Goal: Task Accomplishment & Management: Complete application form

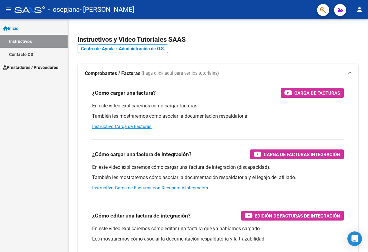
click at [40, 66] on span "Prestadores / Proveedores" at bounding box center [30, 67] width 55 height 7
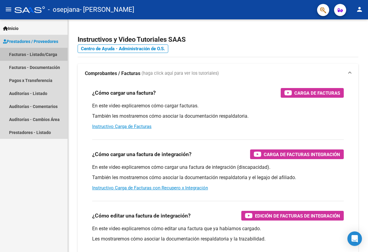
click at [42, 55] on link "Facturas - Listado/Carga" at bounding box center [34, 54] width 68 height 13
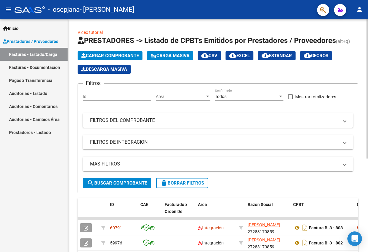
click at [102, 58] on span "Cargar Comprobante" at bounding box center [110, 55] width 58 height 5
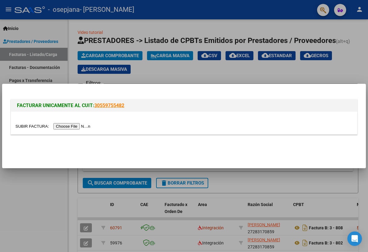
click at [58, 125] on input "file" at bounding box center [53, 126] width 77 height 6
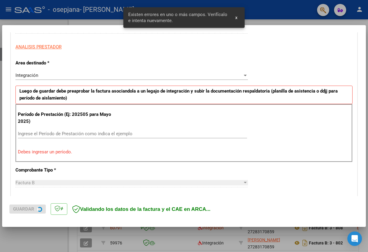
scroll to position [117, 0]
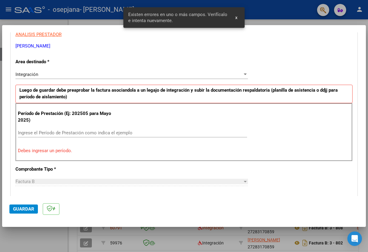
click at [58, 131] on input "Ingrese el Período de Prestación como indica el ejemplo" at bounding box center [132, 132] width 229 height 5
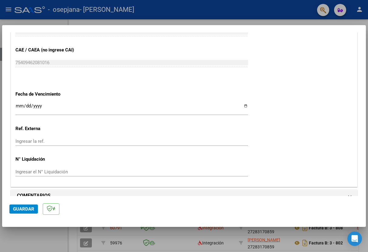
scroll to position [377, 0]
type input "202509"
click at [23, 210] on span "Guardar" at bounding box center [23, 209] width 21 height 5
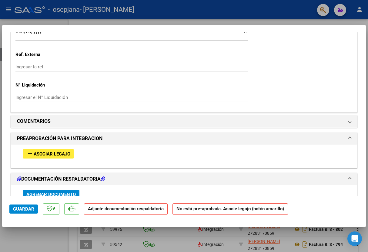
scroll to position [446, 0]
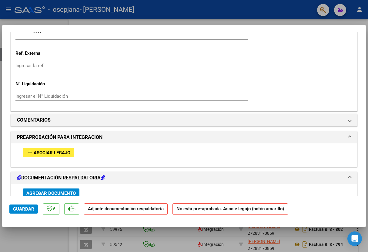
click at [65, 150] on span "Asociar Legajo" at bounding box center [52, 152] width 37 height 5
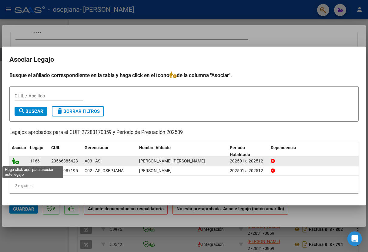
click at [16, 162] on icon at bounding box center [15, 161] width 7 height 7
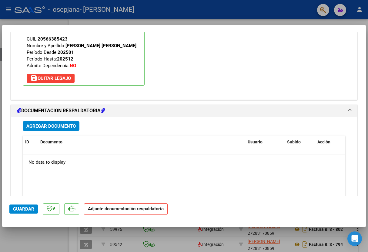
scroll to position [602, 0]
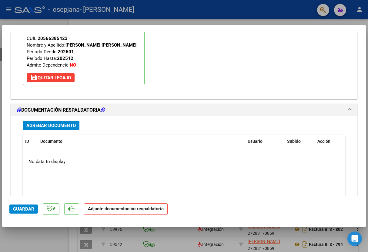
click at [67, 123] on span "Agregar Documento" at bounding box center [50, 125] width 49 height 5
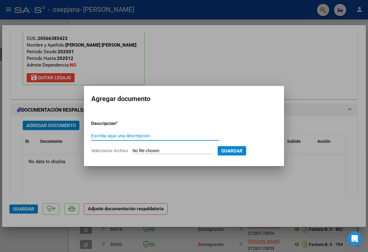
click at [123, 151] on span "Seleccionar Archivo" at bounding box center [109, 151] width 37 height 5
click at [132, 151] on input "Seleccionar Archivo" at bounding box center [172, 152] width 80 height 6
type input "C:\fakepath\CAE.pdf"
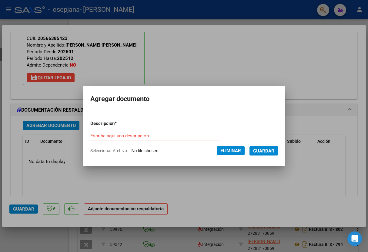
click at [107, 135] on input "Escriba aquí una descripcion" at bounding box center [154, 135] width 129 height 5
type input "CAE"
click at [269, 152] on span "Guardar" at bounding box center [263, 151] width 21 height 5
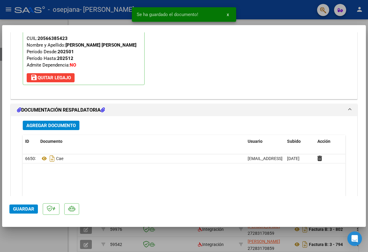
click at [56, 123] on span "Agregar Documento" at bounding box center [50, 125] width 49 height 5
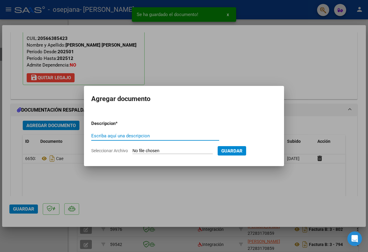
click at [121, 152] on span "Seleccionar Archivo" at bounding box center [109, 151] width 37 height 5
click at [132, 152] on input "Seleccionar Archivo" at bounding box center [172, 152] width 80 height 6
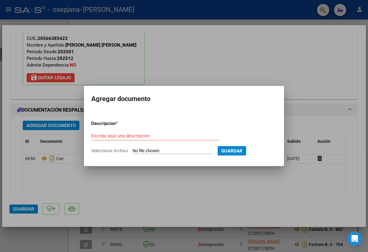
type input "C:\fakepath\Fono INFORME SEPT SIMON SALINAS.pdf"
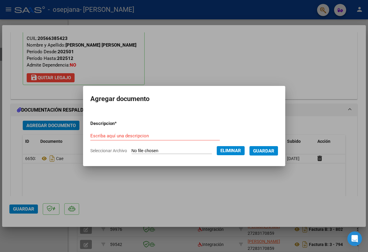
click at [108, 136] on input "Escriba aquí una descripcion" at bounding box center [154, 135] width 129 height 5
type input "Informe"
click at [269, 152] on span "Guardar" at bounding box center [263, 151] width 21 height 5
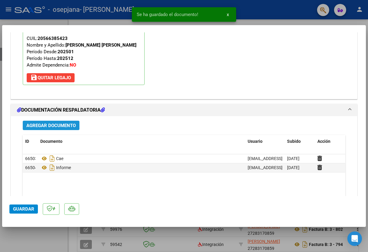
click at [57, 123] on span "Agregar Documento" at bounding box center [50, 125] width 49 height 5
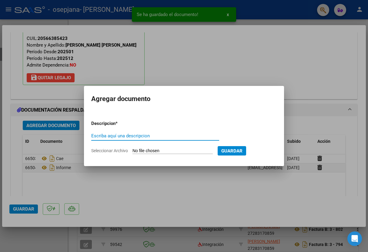
click at [109, 151] on span "Seleccionar Archivo" at bounding box center [109, 151] width 37 height 5
click at [132, 151] on input "Seleccionar Archivo" at bounding box center [172, 152] width 80 height 6
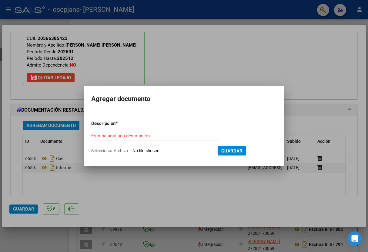
type input "C:\fakepath\PA FONO SALINAS SEPT.pdf"
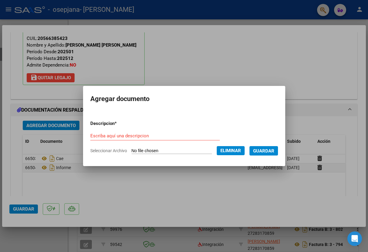
click at [131, 136] on input "Escriba aquí una descripcion" at bounding box center [154, 135] width 129 height 5
type input "PA"
click at [271, 151] on span "Guardar" at bounding box center [263, 151] width 21 height 5
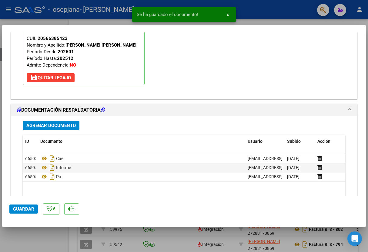
click at [26, 210] on span "Guardar" at bounding box center [23, 209] width 21 height 5
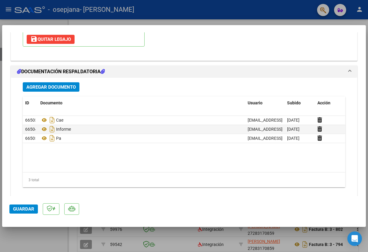
scroll to position [640, 0]
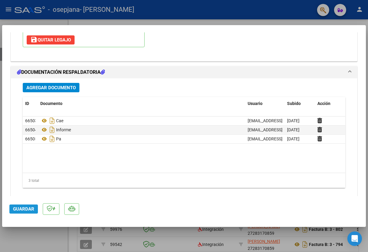
click at [23, 211] on span "Guardar" at bounding box center [23, 209] width 21 height 5
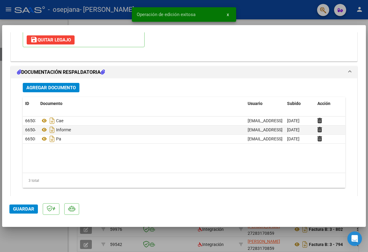
click at [263, 9] on div at bounding box center [184, 126] width 368 height 252
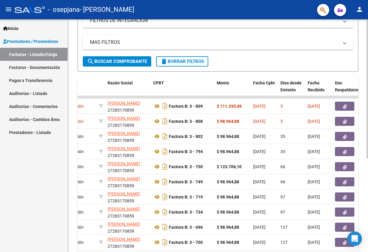
scroll to position [119, 0]
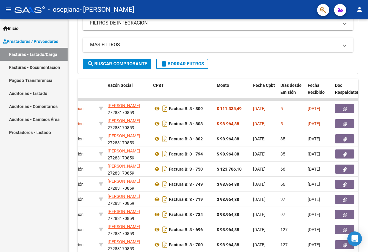
click at [362, 10] on mat-icon "person" at bounding box center [359, 9] width 7 height 7
click at [340, 39] on button "exit_to_app Salir" at bounding box center [347, 40] width 37 height 15
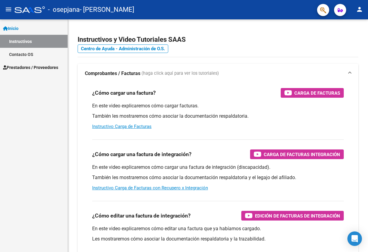
click at [24, 66] on span "Prestadores / Proveedores" at bounding box center [30, 67] width 55 height 7
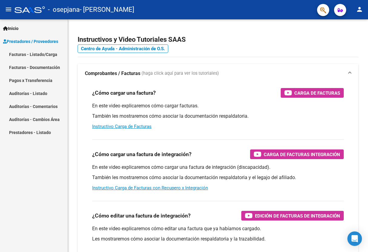
click at [36, 53] on link "Facturas - Listado/Carga" at bounding box center [34, 54] width 68 height 13
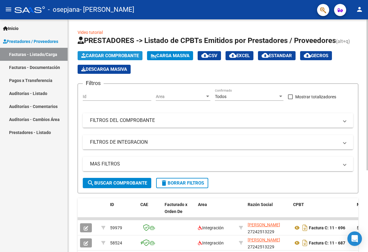
click at [121, 54] on span "Cargar Comprobante" at bounding box center [110, 55] width 58 height 5
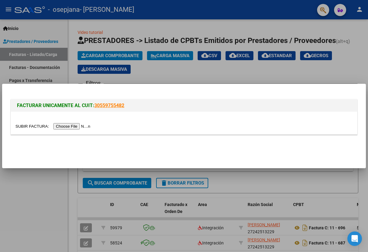
click at [62, 127] on input "file" at bounding box center [53, 126] width 77 height 6
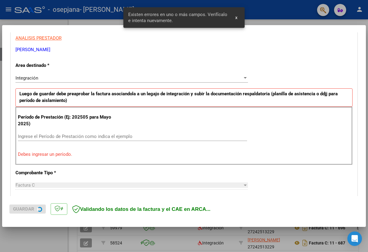
scroll to position [117, 0]
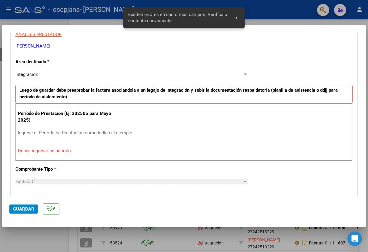
click at [55, 133] on input "Ingrese el Período de Prestación como indica el ejemplo" at bounding box center [132, 132] width 229 height 5
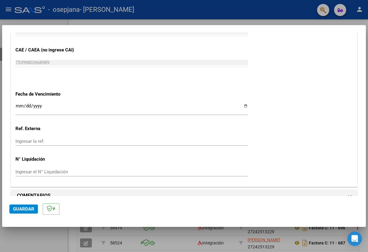
scroll to position [377, 0]
type input "202509"
click at [18, 212] on button "Guardar" at bounding box center [23, 209] width 28 height 9
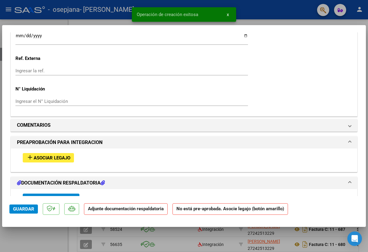
scroll to position [441, 0]
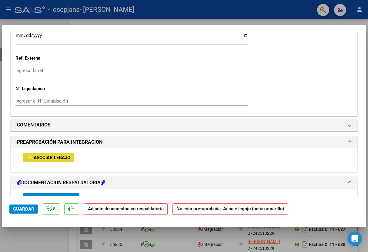
click at [59, 155] on span "Asociar Legajo" at bounding box center [52, 157] width 37 height 5
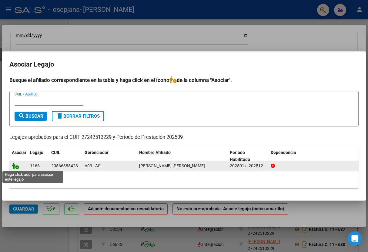
click at [18, 168] on icon at bounding box center [15, 166] width 7 height 7
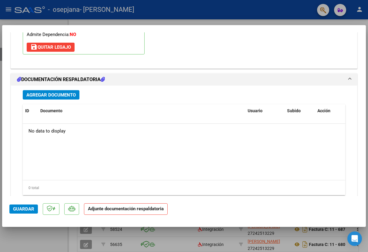
scroll to position [611, 0]
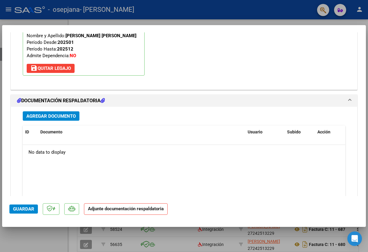
click at [65, 114] on span "Agregar Documento" at bounding box center [50, 116] width 49 height 5
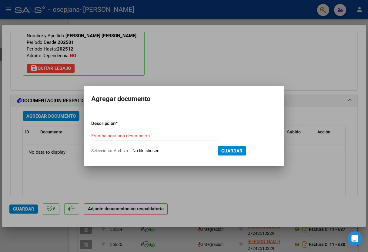
click at [124, 152] on span "Seleccionar Archivo" at bounding box center [109, 151] width 37 height 5
click at [132, 152] on input "Seleccionar Archivo" at bounding box center [172, 152] width 80 height 6
type input "C:\fakepath\CAE.pdf"
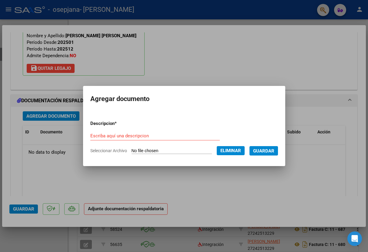
click at [103, 137] on input "Escriba aquí una descripcion" at bounding box center [154, 135] width 129 height 5
type input "CAE"
click at [266, 154] on span "Guardar" at bounding box center [263, 151] width 21 height 5
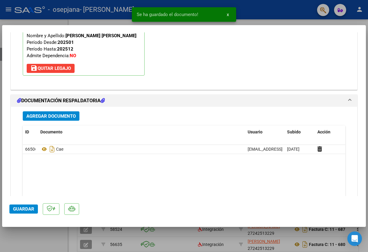
click at [58, 114] on span "Agregar Documento" at bounding box center [50, 116] width 49 height 5
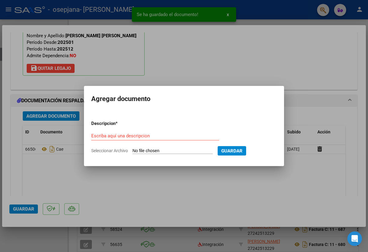
click at [119, 153] on span "Seleccionar Archivo" at bounding box center [109, 151] width 37 height 5
click at [132, 153] on input "Seleccionar Archivo" at bounding box center [172, 152] width 80 height 6
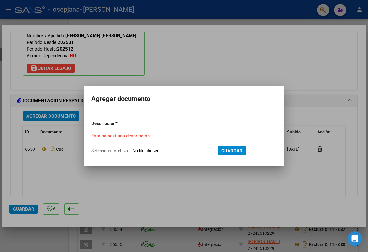
type input "C:\fakepath\Informe [DATE] [PERSON_NAME].pdf"
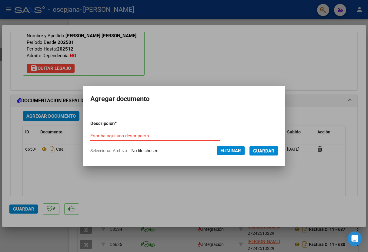
click at [123, 138] on input "Escriba aquí una descripcion" at bounding box center [154, 135] width 129 height 5
type input "Informe"
click at [271, 151] on span "Guardar" at bounding box center [263, 151] width 21 height 5
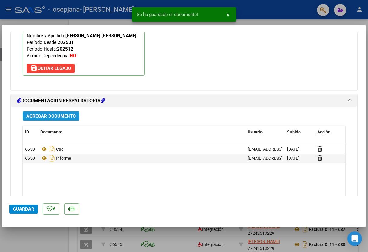
click at [48, 112] on button "Agregar Documento" at bounding box center [51, 116] width 57 height 9
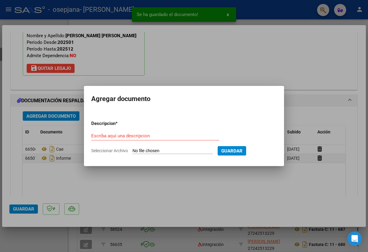
click at [101, 151] on span "Seleccionar Archivo" at bounding box center [109, 151] width 37 height 5
click at [132, 151] on input "Seleccionar Archivo" at bounding box center [172, 152] width 80 height 6
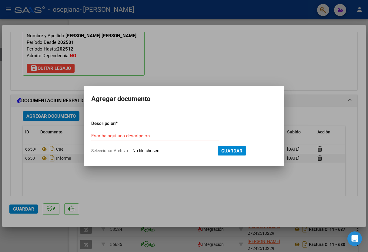
type input "C:\fakepath\PA PSICO [PERSON_NAME] SEPT.pdf"
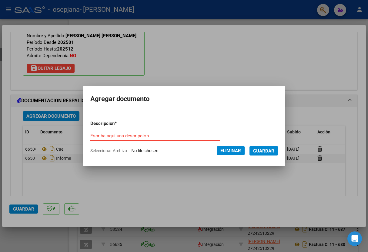
click at [98, 137] on input "Escriba aquí una descripcion" at bounding box center [154, 135] width 129 height 5
type input "Asistencia"
click at [263, 149] on span "Guardar" at bounding box center [263, 151] width 21 height 5
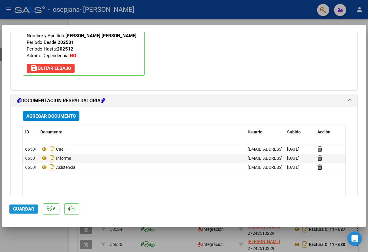
click at [22, 208] on span "Guardar" at bounding box center [23, 209] width 21 height 5
click at [229, 10] on div at bounding box center [184, 126] width 368 height 252
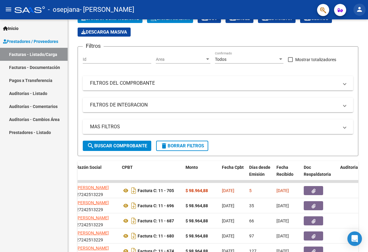
click at [359, 12] on mat-icon "person" at bounding box center [359, 9] width 7 height 7
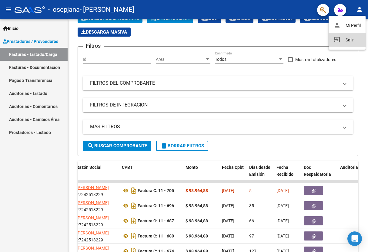
click at [347, 40] on button "exit_to_app Salir" at bounding box center [347, 40] width 37 height 15
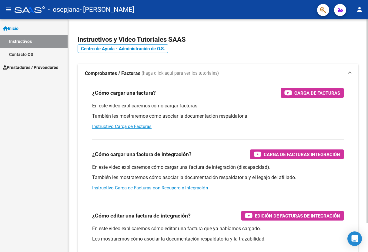
scroll to position [0, 0]
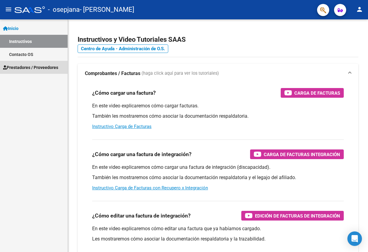
click at [54, 68] on span "Prestadores / Proveedores" at bounding box center [30, 67] width 55 height 7
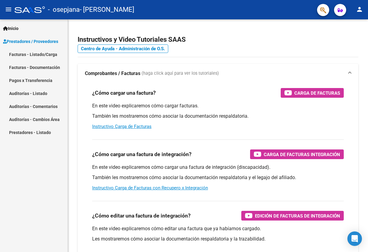
click at [43, 55] on link "Facturas - Listado/Carga" at bounding box center [34, 54] width 68 height 13
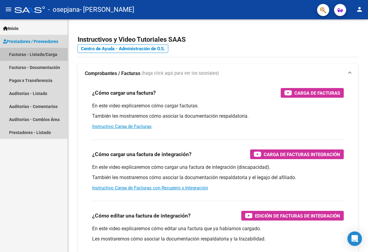
scroll to position [0, 0]
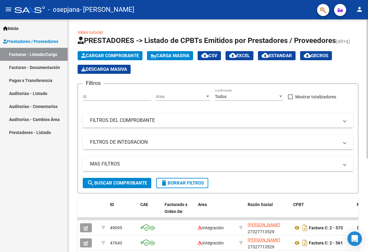
scroll to position [0, 0]
click at [112, 57] on span "Cargar Comprobante" at bounding box center [110, 55] width 58 height 5
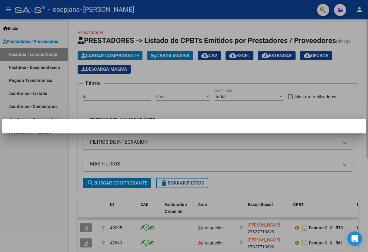
scroll to position [0, 0]
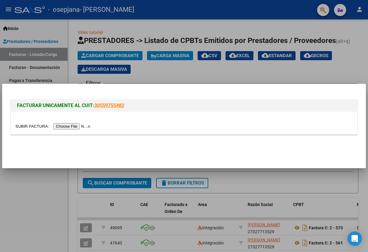
click at [70, 126] on input "file" at bounding box center [53, 126] width 77 height 6
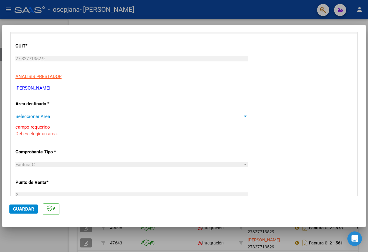
click at [71, 116] on span "Seleccionar Area" at bounding box center [128, 116] width 227 height 5
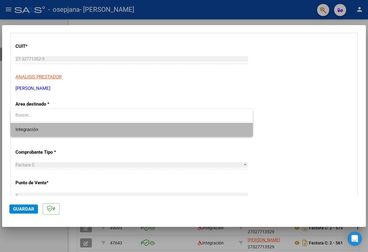
click at [60, 129] on span "Integración" at bounding box center [131, 130] width 232 height 14
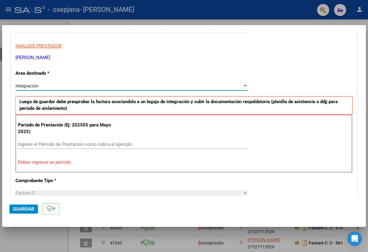
scroll to position [112, 0]
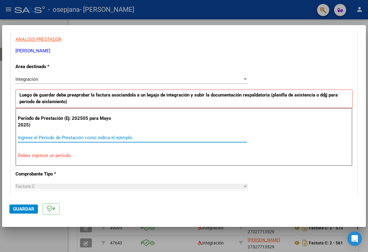
click at [53, 135] on input "Ingrese el Período de Prestación como indica el ejemplo" at bounding box center [132, 137] width 229 height 5
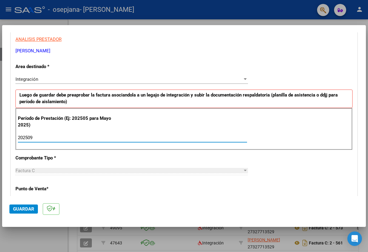
type input "202509"
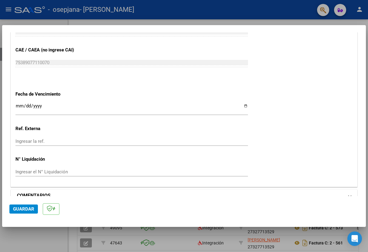
scroll to position [377, 0]
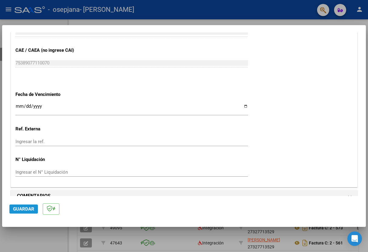
click at [22, 211] on span "Guardar" at bounding box center [23, 209] width 21 height 5
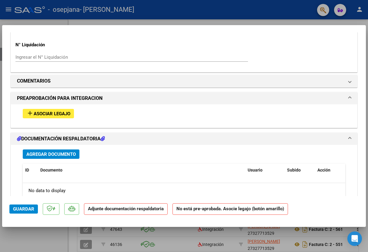
scroll to position [516, 0]
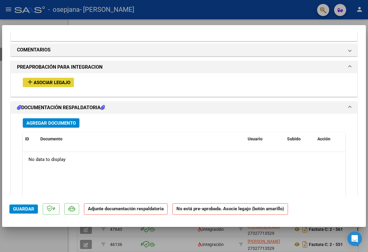
click at [63, 80] on span "Asociar Legajo" at bounding box center [52, 82] width 37 height 5
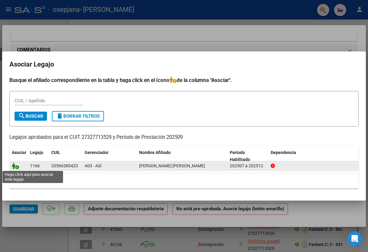
click at [16, 167] on icon at bounding box center [15, 166] width 7 height 7
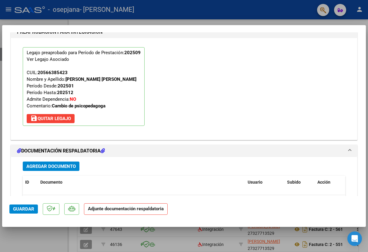
scroll to position [593, 0]
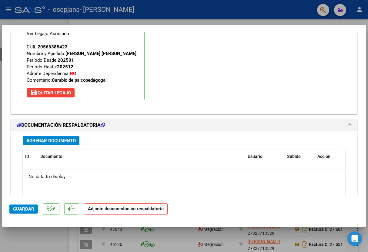
click at [68, 138] on span "Agregar Documento" at bounding box center [50, 140] width 49 height 5
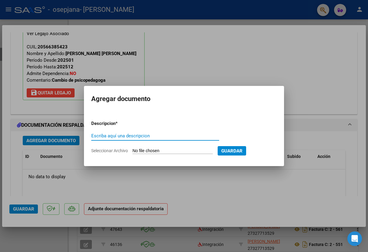
click at [111, 150] on span "Seleccionar Archivo" at bounding box center [109, 151] width 37 height 5
click at [132, 150] on input "Seleccionar Archivo" at bounding box center [172, 152] width 80 height 6
type input "C:\fakepath\CAE.pdf"
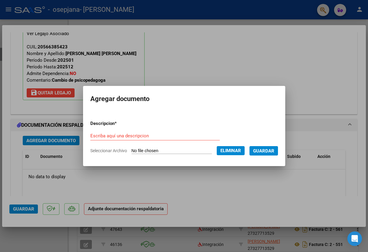
click at [96, 136] on input "Escriba aquí una descripcion" at bounding box center [154, 135] width 129 height 5
type input "CAE"
click at [267, 150] on span "Guardar" at bounding box center [263, 151] width 21 height 5
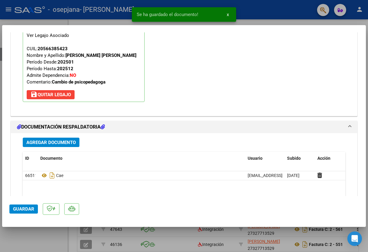
scroll to position [593, 0]
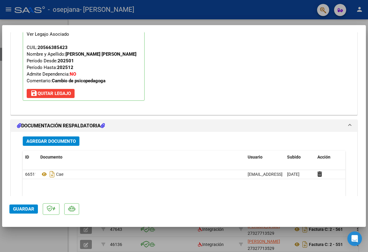
click at [61, 139] on span "Agregar Documento" at bounding box center [50, 141] width 49 height 5
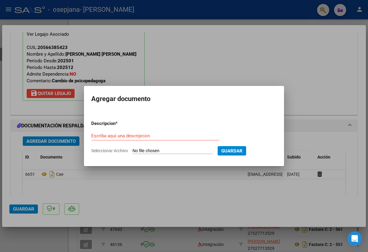
click at [100, 150] on span "Seleccionar Archivo" at bounding box center [109, 151] width 37 height 5
click at [132, 150] on input "Seleccionar Archivo" at bounding box center [172, 152] width 80 height 6
type input "C:\fakepath\informe simon salinas septiembre 2025.pdf"
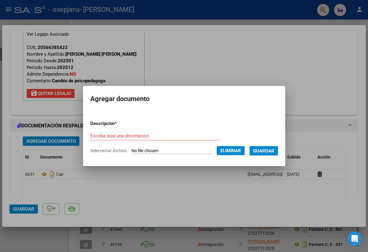
click at [97, 152] on span "Seleccionar Archivo" at bounding box center [108, 151] width 37 height 5
click at [96, 151] on span "Seleccionar Archivo" at bounding box center [108, 151] width 37 height 5
click at [99, 151] on span "Seleccionar Archivo" at bounding box center [108, 151] width 37 height 5
click at [121, 136] on input "Escriba aquí una descripcion" at bounding box center [154, 135] width 129 height 5
type input "Informe"
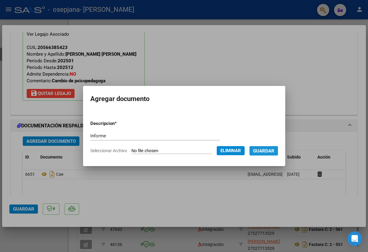
click at [273, 151] on span "Guardar" at bounding box center [263, 151] width 21 height 5
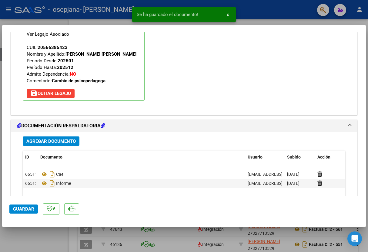
click at [46, 139] on span "Agregar Documento" at bounding box center [50, 141] width 49 height 5
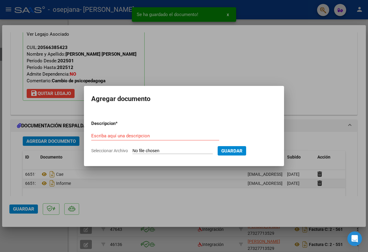
click at [99, 150] on span "Seleccionar Archivo" at bounding box center [109, 151] width 37 height 5
click at [132, 150] on input "Seleccionar Archivo" at bounding box center [172, 152] width 80 height 6
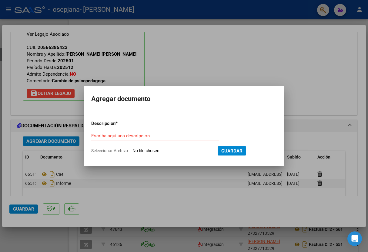
type input "C:\fakepath\PA PP SALINAS SEPT.pdf"
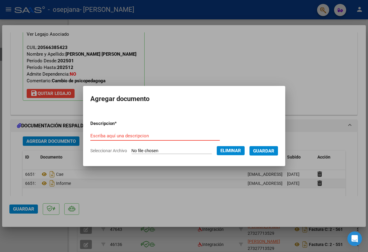
click at [103, 135] on input "Escriba aquí una descripcion" at bounding box center [154, 135] width 129 height 5
type input "Asistencia"
click at [274, 151] on span "Guardar" at bounding box center [263, 151] width 21 height 5
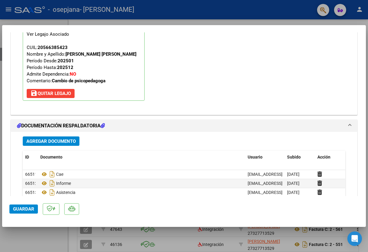
click at [19, 209] on span "Guardar" at bounding box center [23, 209] width 21 height 5
click at [247, 7] on div at bounding box center [184, 126] width 368 height 252
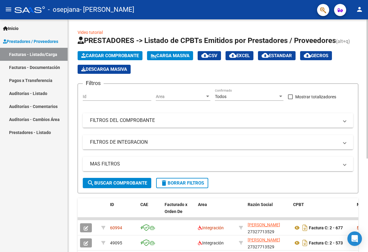
scroll to position [0, 0]
click at [121, 56] on span "Cargar Comprobante" at bounding box center [110, 55] width 58 height 5
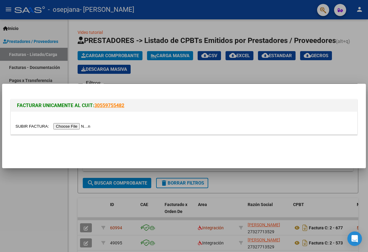
click at [63, 127] on input "file" at bounding box center [53, 126] width 77 height 6
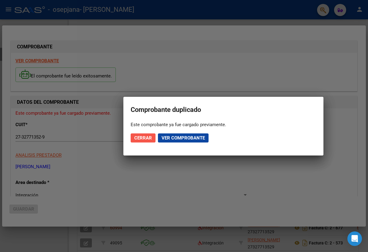
click at [140, 137] on span "Cerrar" at bounding box center [143, 137] width 18 height 5
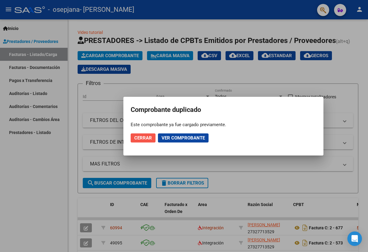
click at [143, 139] on span "Cerrar" at bounding box center [143, 137] width 18 height 5
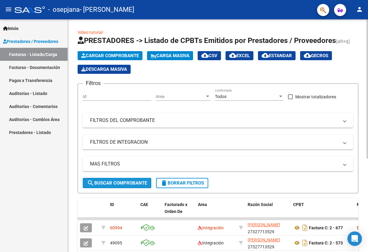
click at [112, 185] on span "search Buscar Comprobante" at bounding box center [117, 183] width 60 height 5
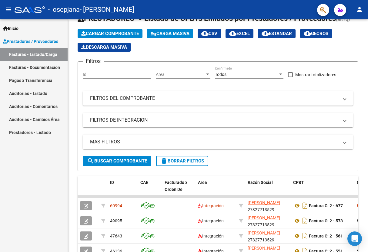
scroll to position [19, 0]
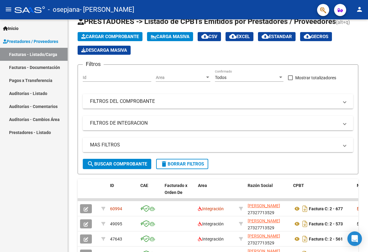
click at [39, 68] on link "Facturas - Documentación" at bounding box center [34, 67] width 68 height 13
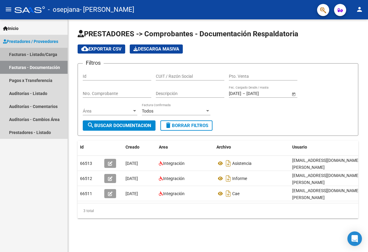
click at [45, 57] on link "Facturas - Listado/Carga" at bounding box center [34, 54] width 68 height 13
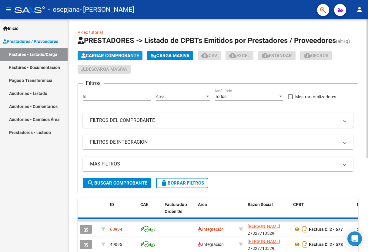
click at [97, 56] on span "Cargar Comprobante" at bounding box center [110, 55] width 58 height 5
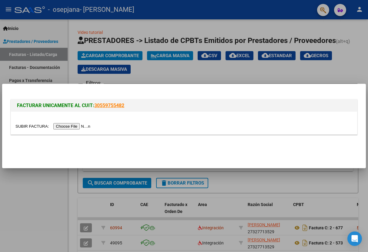
click at [70, 126] on input "file" at bounding box center [53, 126] width 77 height 6
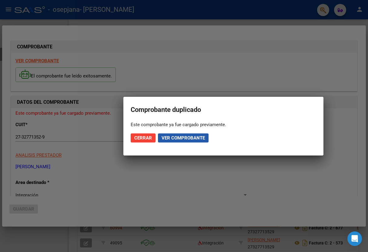
click at [176, 138] on span "Ver comprobante" at bounding box center [183, 137] width 43 height 5
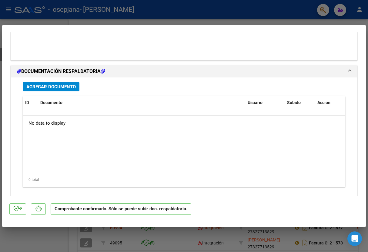
scroll to position [503, 0]
click at [68, 85] on span "Agregar Documento" at bounding box center [50, 87] width 49 height 5
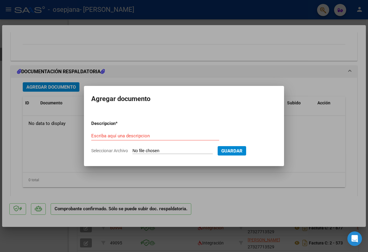
click at [124, 151] on span "Seleccionar Archivo" at bounding box center [109, 151] width 37 height 5
click at [132, 151] on input "Seleccionar Archivo" at bounding box center [172, 152] width 80 height 6
type input "C:\fakepath\CAE.pdf"
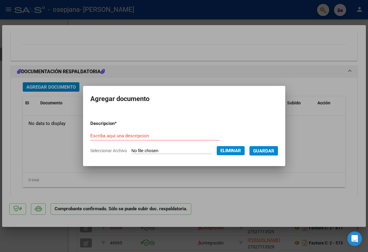
click at [110, 135] on input "Escriba aquí una descripcion" at bounding box center [154, 135] width 129 height 5
type input "CAE"
click at [272, 151] on span "Guardar" at bounding box center [263, 151] width 21 height 5
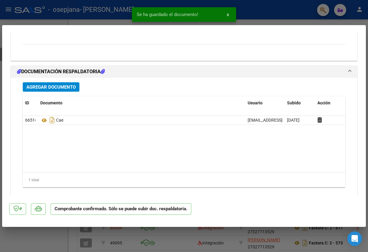
scroll to position [0, 0]
click at [65, 85] on span "Agregar Documento" at bounding box center [50, 87] width 49 height 5
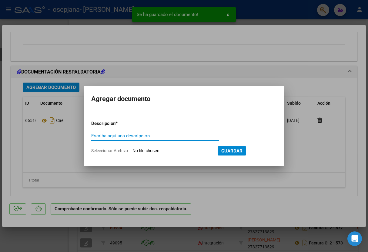
scroll to position [0, 0]
click at [96, 151] on span "Seleccionar Archivo" at bounding box center [109, 151] width 37 height 5
click at [132, 151] on input "Seleccionar Archivo" at bounding box center [172, 152] width 80 height 6
type input "C:\fakepath\PA PP SALINAS AGOSTO.pdf"
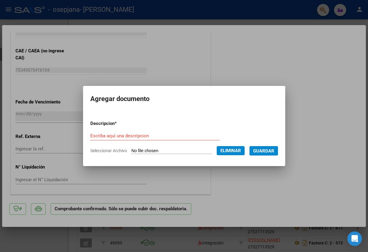
scroll to position [288, 0]
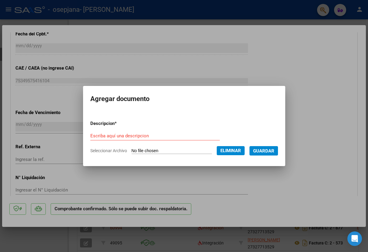
click at [102, 136] on input "Escriba aquí una descripcion" at bounding box center [154, 135] width 129 height 5
type input "Asistencia"
click at [264, 150] on span "Guardar" at bounding box center [263, 151] width 21 height 5
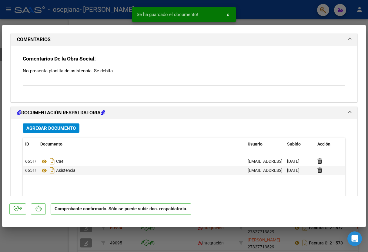
scroll to position [464, 0]
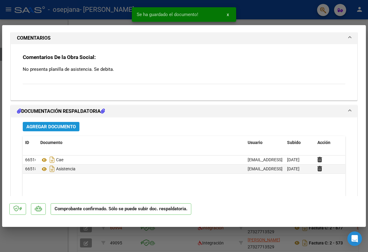
click at [65, 124] on span "Agregar Documento" at bounding box center [50, 126] width 49 height 5
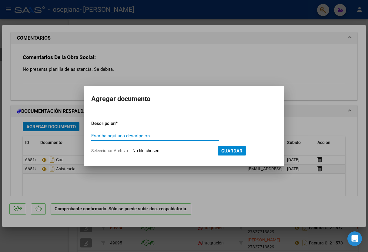
click at [121, 152] on span "Seleccionar Archivo" at bounding box center [109, 151] width 37 height 5
click at [132, 152] on input "Seleccionar Archivo" at bounding box center [172, 152] width 80 height 6
type input "C:\fakepath\SIMON SALINAS INFORME AGOSTO 2025.pdf"
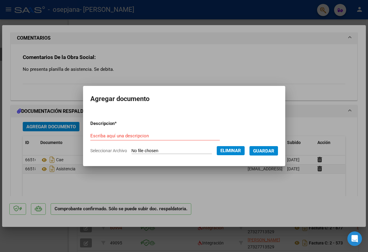
click at [122, 135] on input "Escriba aquí una descripcion" at bounding box center [154, 135] width 129 height 5
type input "Informe"
click at [272, 151] on span "Guardar" at bounding box center [263, 151] width 21 height 5
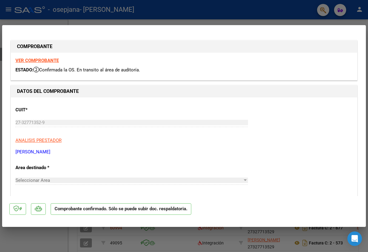
scroll to position [0, 0]
click at [216, 10] on div at bounding box center [184, 126] width 368 height 252
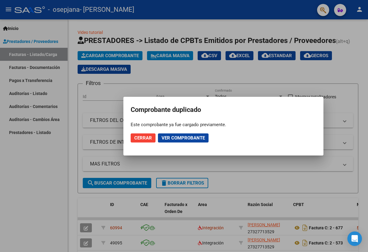
click at [174, 79] on div at bounding box center [184, 126] width 368 height 252
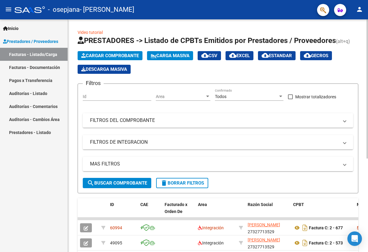
click at [176, 78] on app-list-header "PRESTADORES -> Listado de CPBTs Emitidos por Prestadores / Proveedores (alt+q) …" at bounding box center [218, 115] width 281 height 158
click at [104, 53] on span "Cargar Comprobante" at bounding box center [110, 55] width 58 height 5
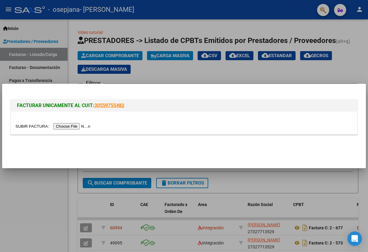
click at [155, 72] on div at bounding box center [184, 126] width 368 height 252
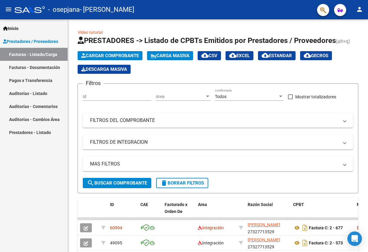
click at [358, 13] on mat-icon "person" at bounding box center [359, 9] width 7 height 7
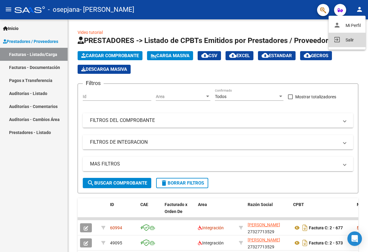
click at [350, 38] on button "exit_to_app Salir" at bounding box center [347, 40] width 37 height 15
